Goal: Task Accomplishment & Management: Complete application form

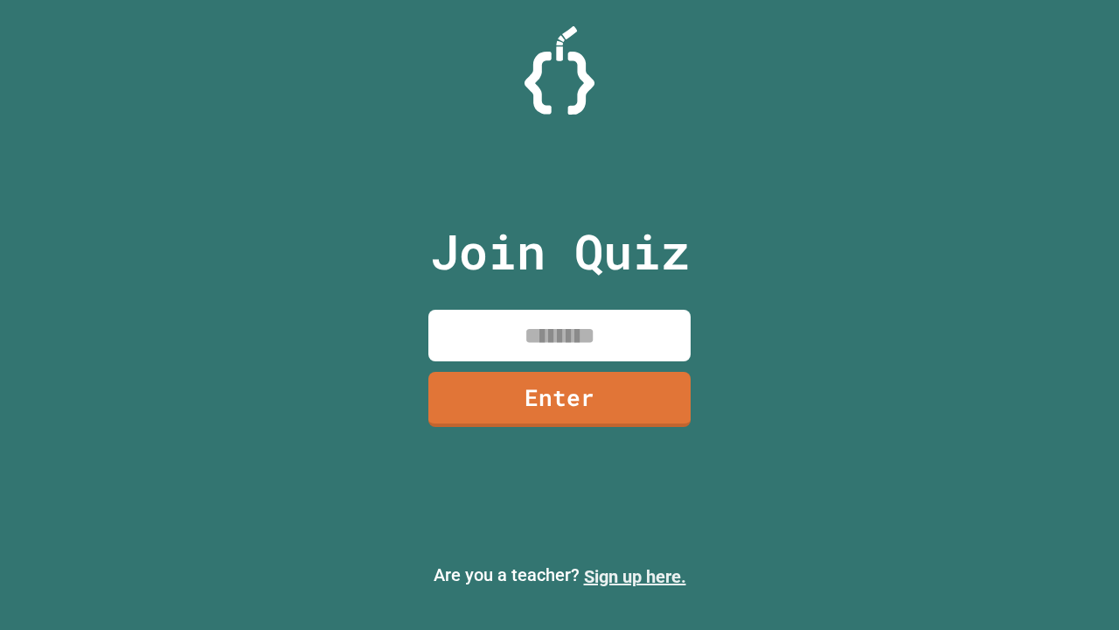
click at [635, 576] on link "Sign up here." at bounding box center [635, 576] width 102 height 21
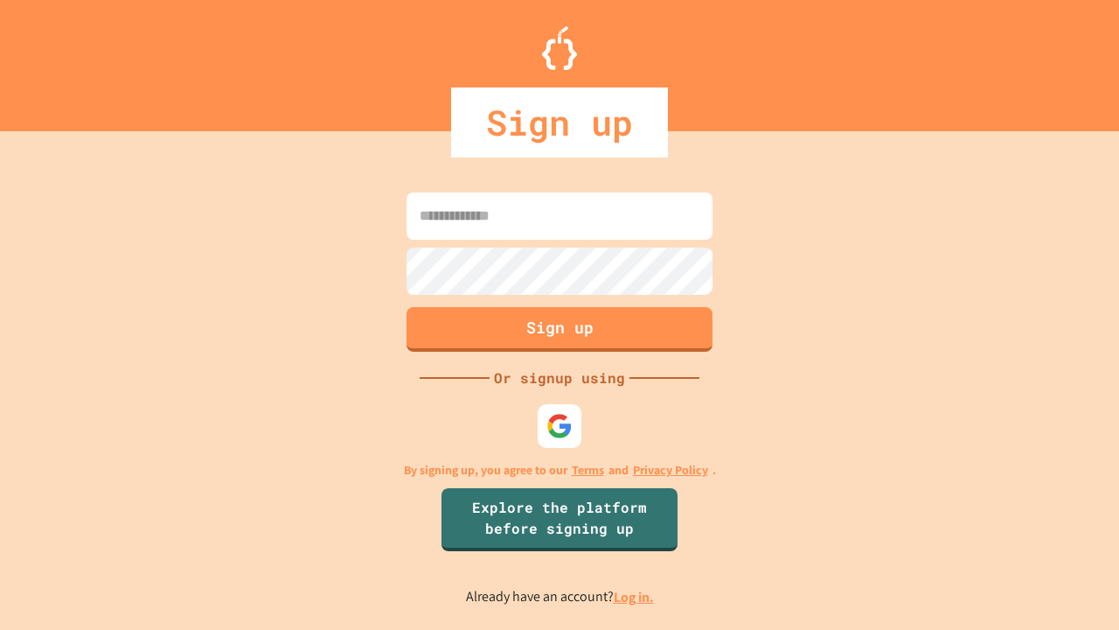
click at [635, 596] on link "Log in." at bounding box center [634, 597] width 40 height 18
